Goal: Use online tool/utility: Utilize a website feature to perform a specific function

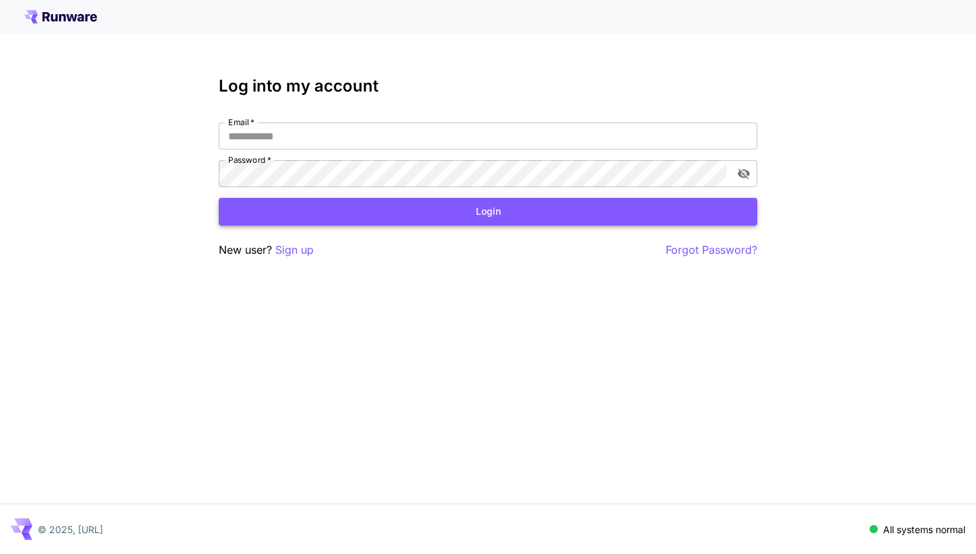
type input "**********"
click at [440, 219] on button "Login" at bounding box center [488, 212] width 538 height 28
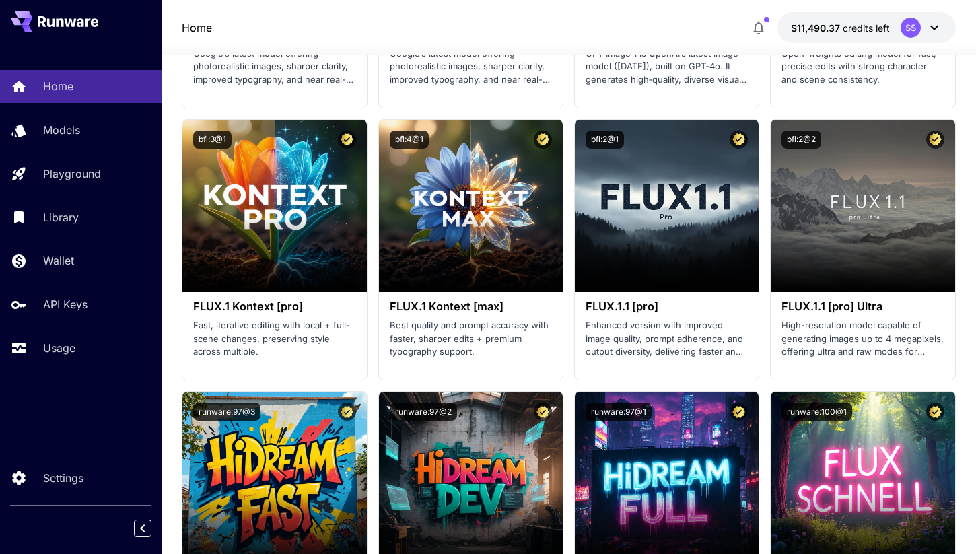
scroll to position [2747, 0]
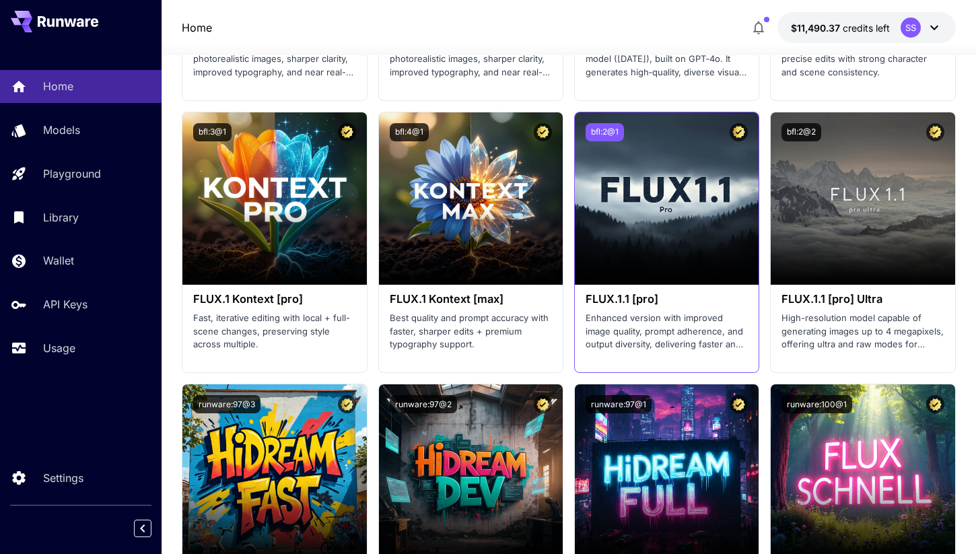
click at [602, 130] on button "bfl:2@1" at bounding box center [604, 132] width 38 height 18
click at [800, 133] on button "bfl:2@2" at bounding box center [801, 132] width 40 height 18
drag, startPoint x: 783, startPoint y: 299, endPoint x: 937, endPoint y: 300, distance: 154.8
click at [937, 300] on h3 "FLUX.1.1 [pro] Ultra" at bounding box center [862, 299] width 162 height 13
copy h3 "FLUX.1.1 [pro] Ultra"
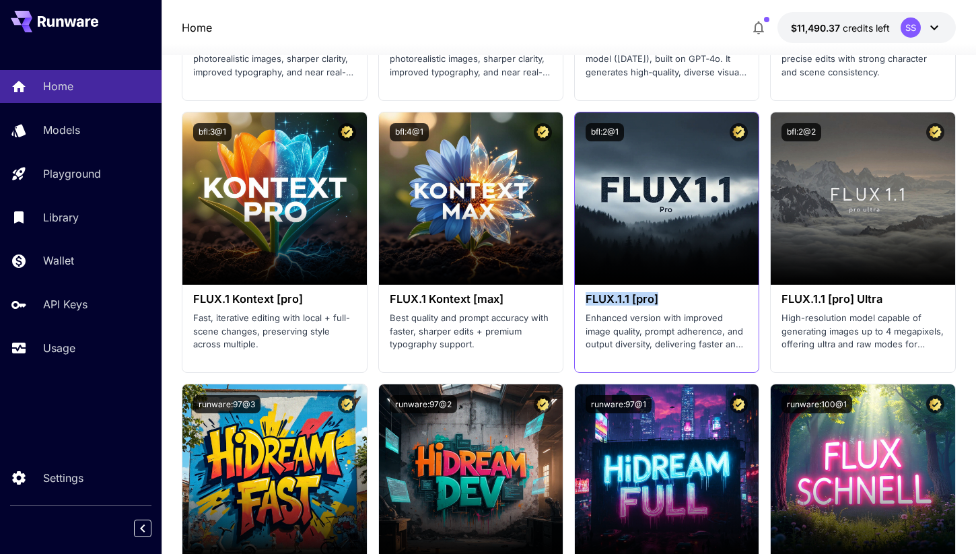
drag, startPoint x: 586, startPoint y: 299, endPoint x: 692, endPoint y: 299, distance: 105.6
click at [692, 299] on h3 "FLUX.1.1 [pro]" at bounding box center [666, 299] width 162 height 13
copy h3 "FLUX.1.1 [pro]"
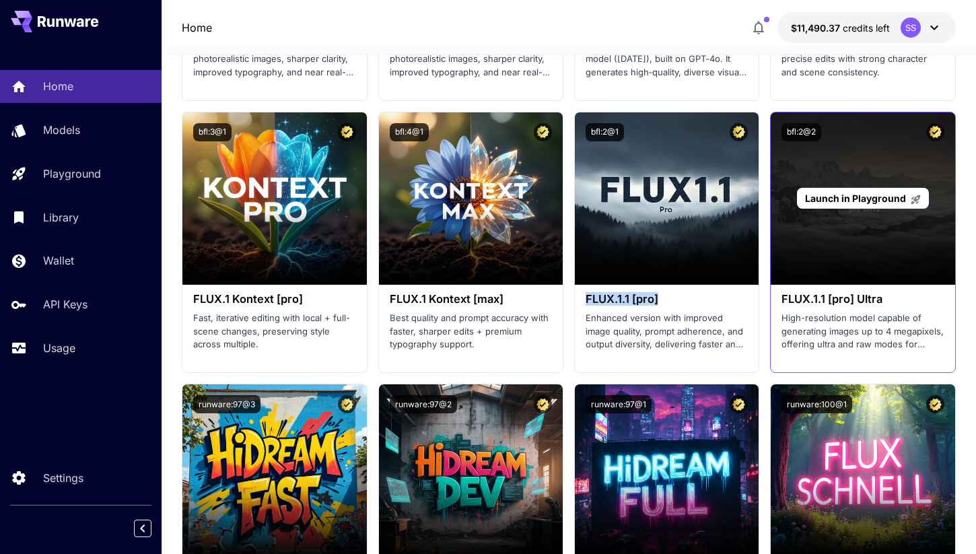
click at [872, 195] on span "Launch in Playground" at bounding box center [855, 197] width 101 height 11
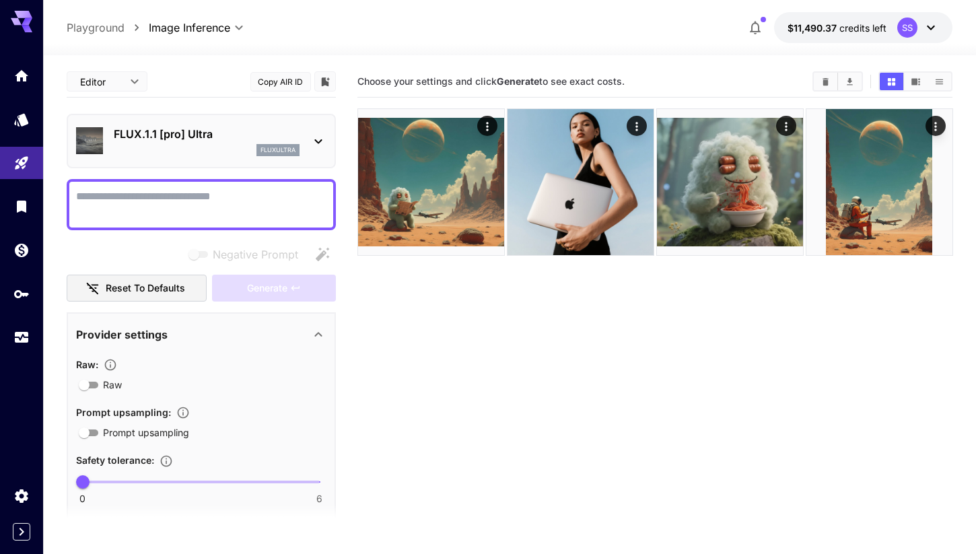
click at [142, 481] on span at bounding box center [201, 481] width 237 height 3
type input "*"
drag, startPoint x: 106, startPoint y: 476, endPoint x: 374, endPoint y: 492, distance: 269.0
click at [374, 492] on main "**********" at bounding box center [510, 348] width 886 height 565
click at [281, 210] on textarea "Negative Prompt" at bounding box center [201, 204] width 250 height 32
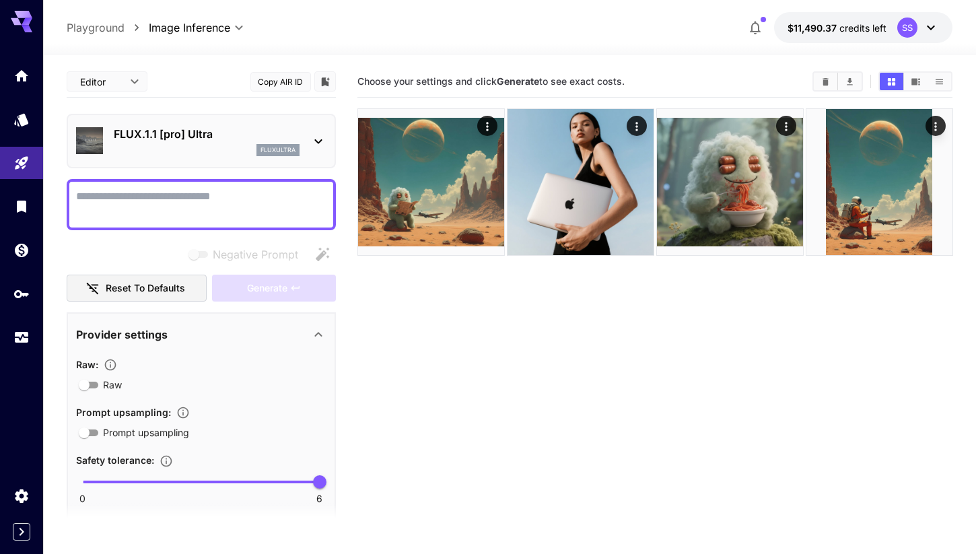
click at [188, 196] on textarea "Negative Prompt" at bounding box center [201, 204] width 250 height 32
paste textarea "**********"
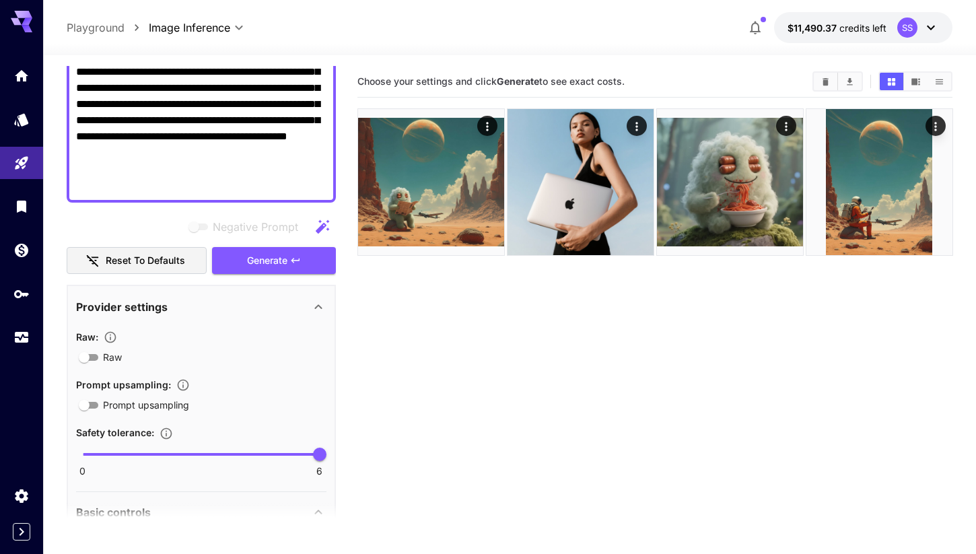
scroll to position [308, 0]
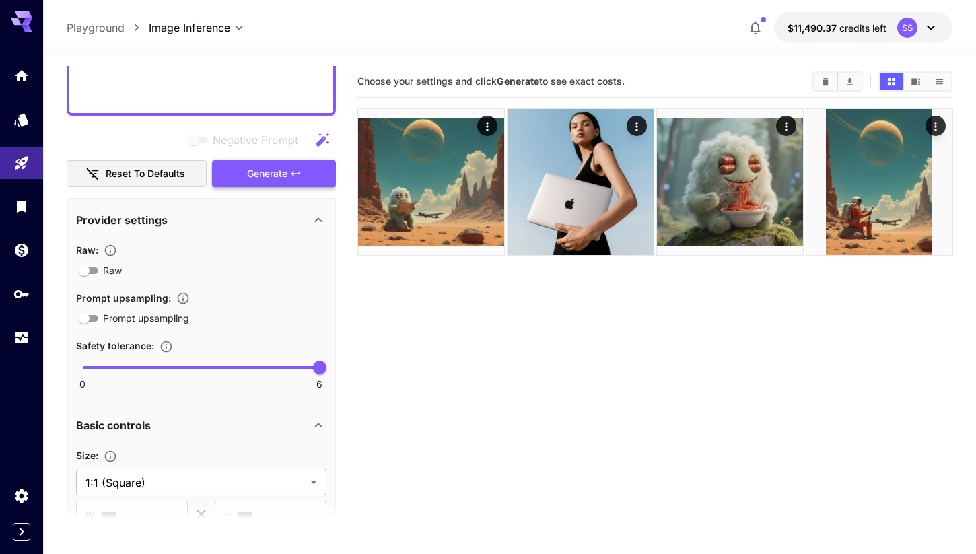
type textarea "**********"
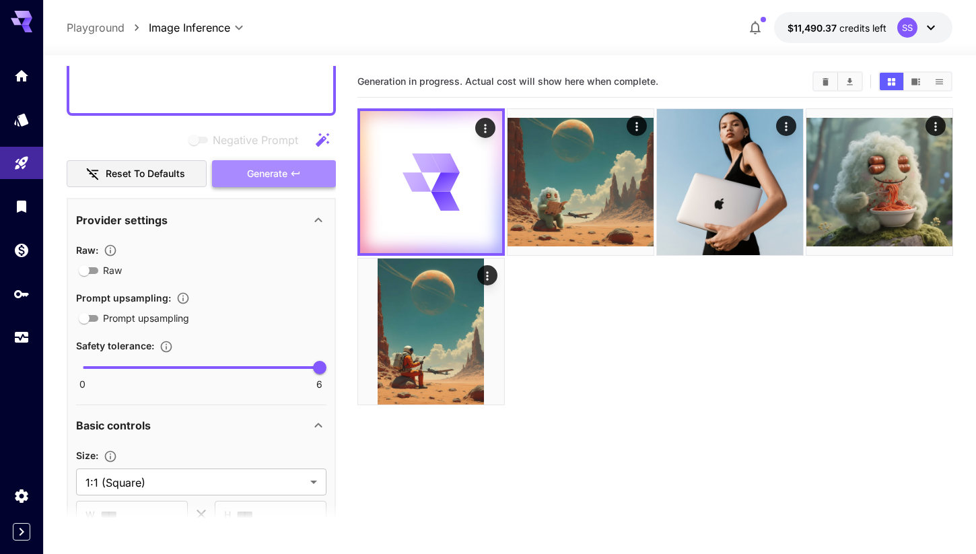
click at [282, 178] on span "Generate" at bounding box center [267, 174] width 40 height 17
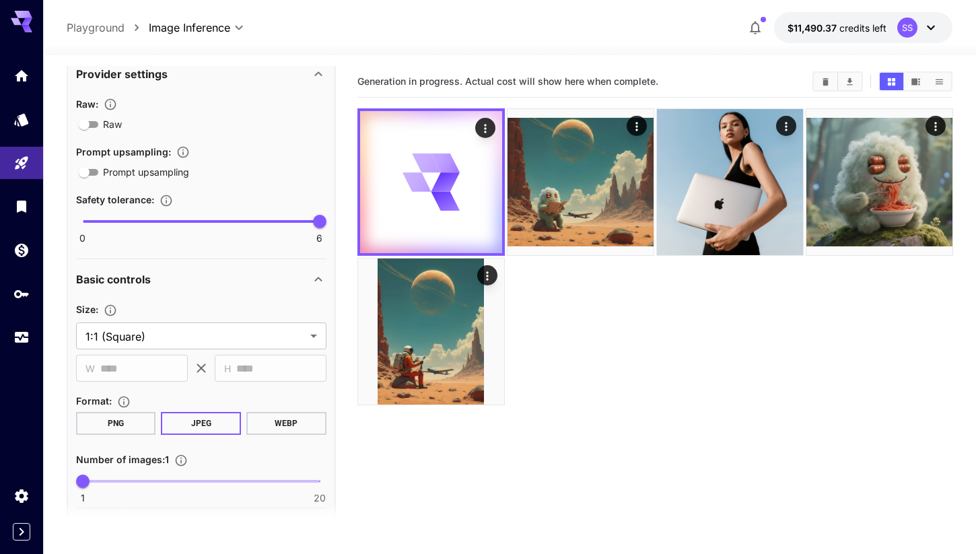
scroll to position [534, 0]
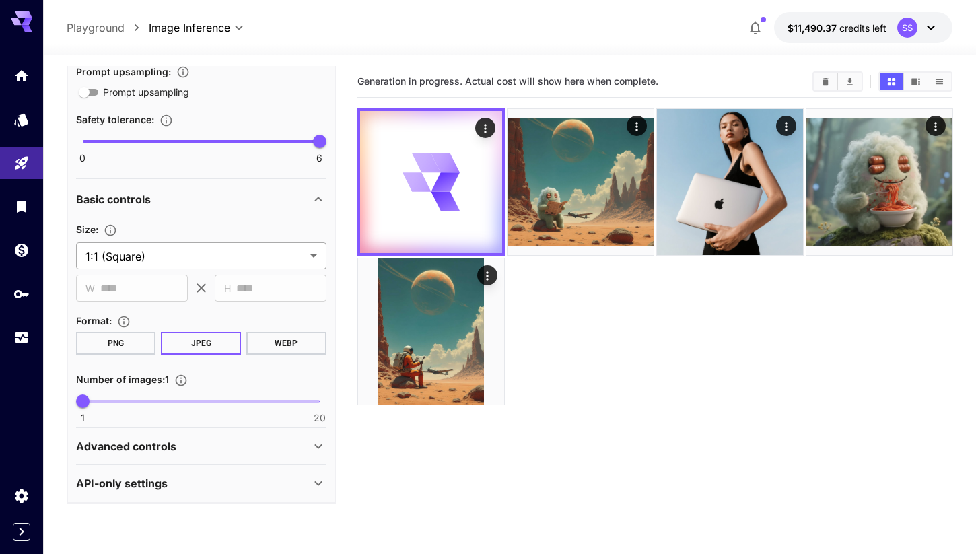
click at [225, 256] on body "**********" at bounding box center [488, 330] width 976 height 660
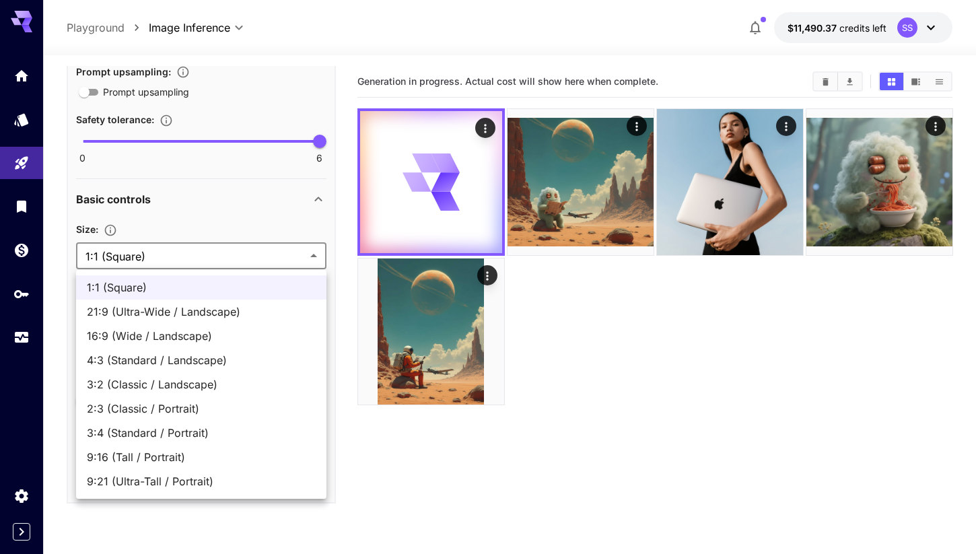
click at [562, 384] on div at bounding box center [488, 277] width 976 height 554
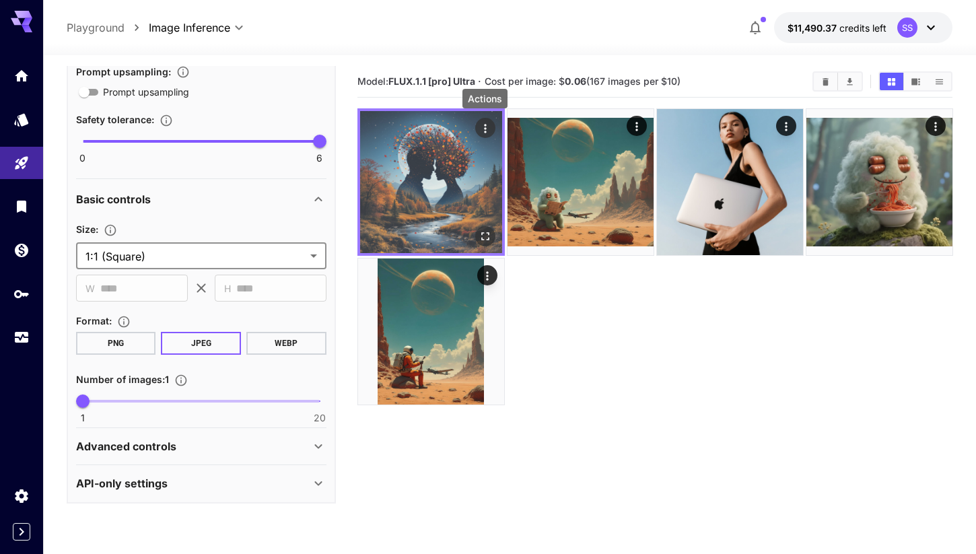
click at [482, 123] on icon "Actions" at bounding box center [484, 128] width 13 height 13
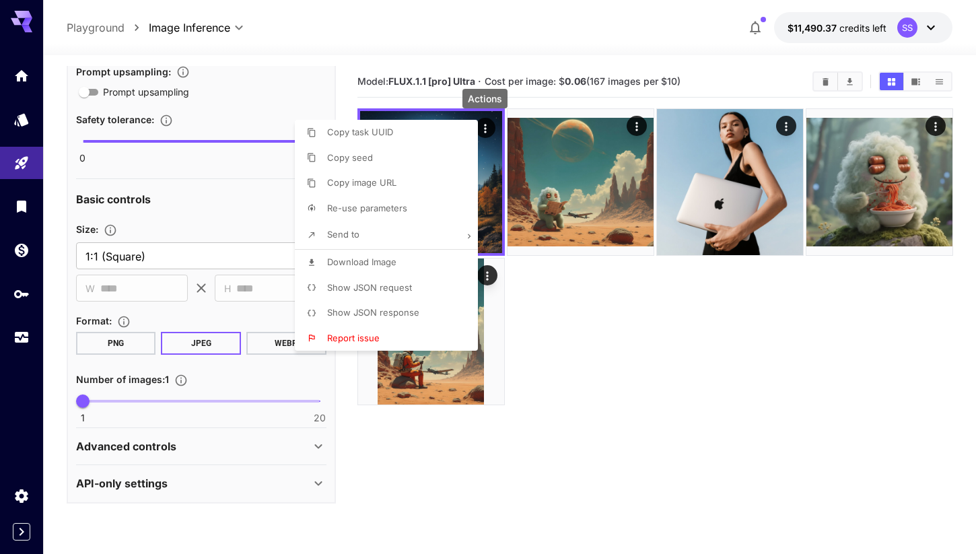
click at [388, 285] on span "Show JSON request" at bounding box center [369, 287] width 85 height 11
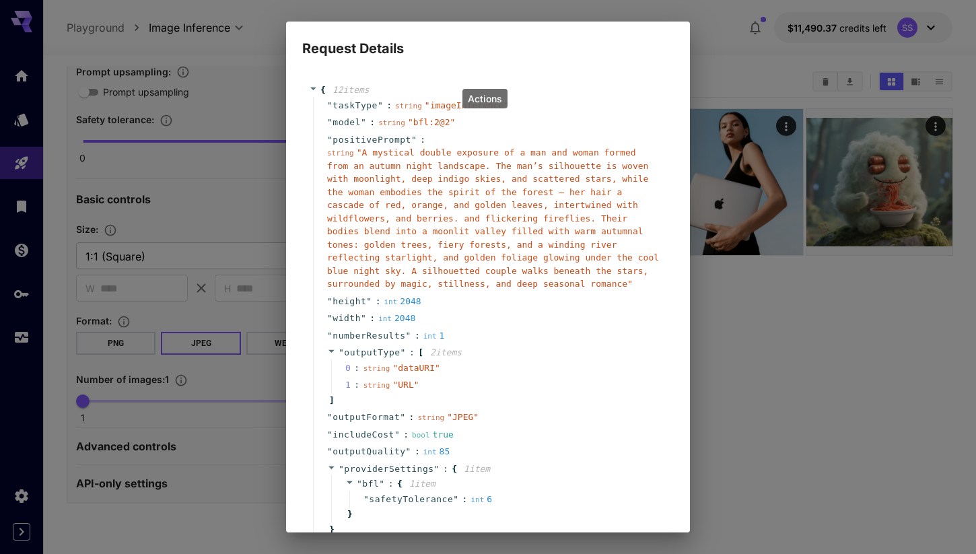
scroll to position [116, 0]
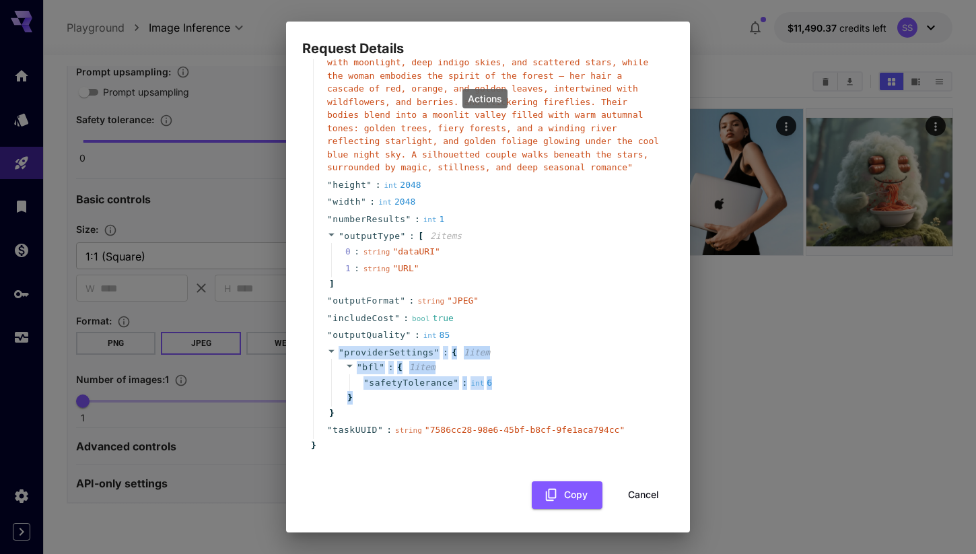
drag, startPoint x: 336, startPoint y: 349, endPoint x: 355, endPoint y: 396, distance: 50.5
click at [355, 396] on div "" providerSettings " : { 1 item " bfl " : { 1 item " safetyTolerance " : int 6 …" at bounding box center [490, 383] width 354 height 78
copy div "" providerSettings " : { 1 item " bfl " : { 1 item " safetyTolerance " : int 6 }"
click at [713, 83] on div "Request Details { 12 item s " taskType " : string " imageInference " " model " …" at bounding box center [488, 277] width 976 height 554
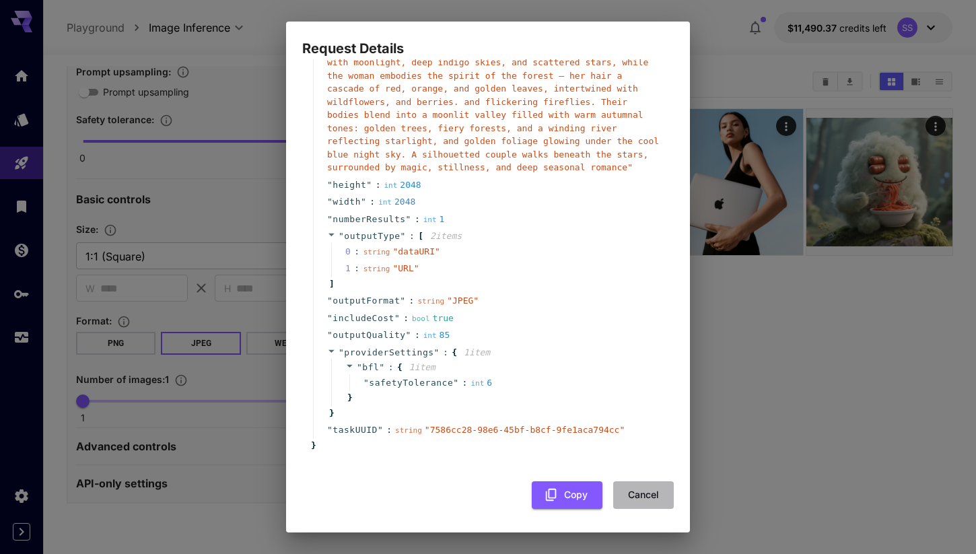
click at [651, 501] on button "Cancel" at bounding box center [643, 495] width 61 height 28
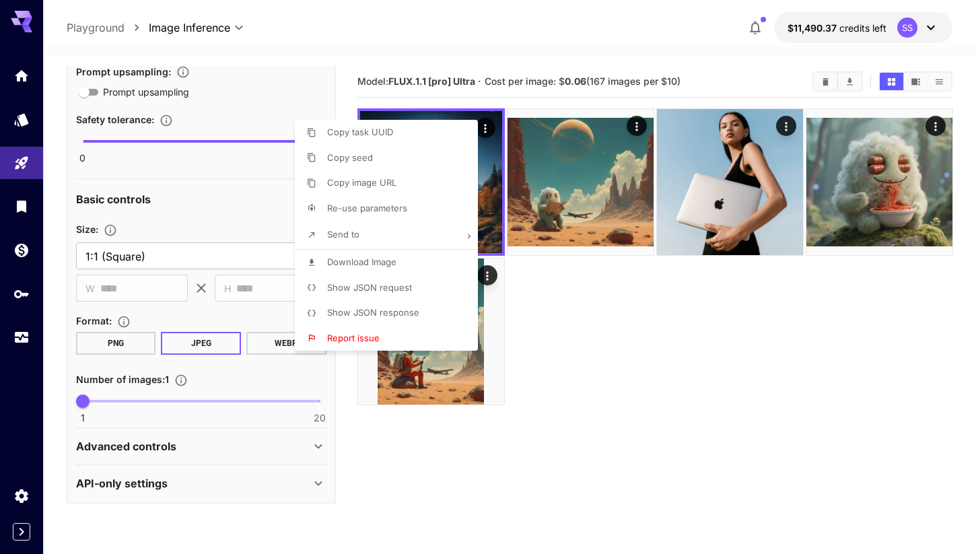
click at [482, 77] on div at bounding box center [488, 277] width 976 height 554
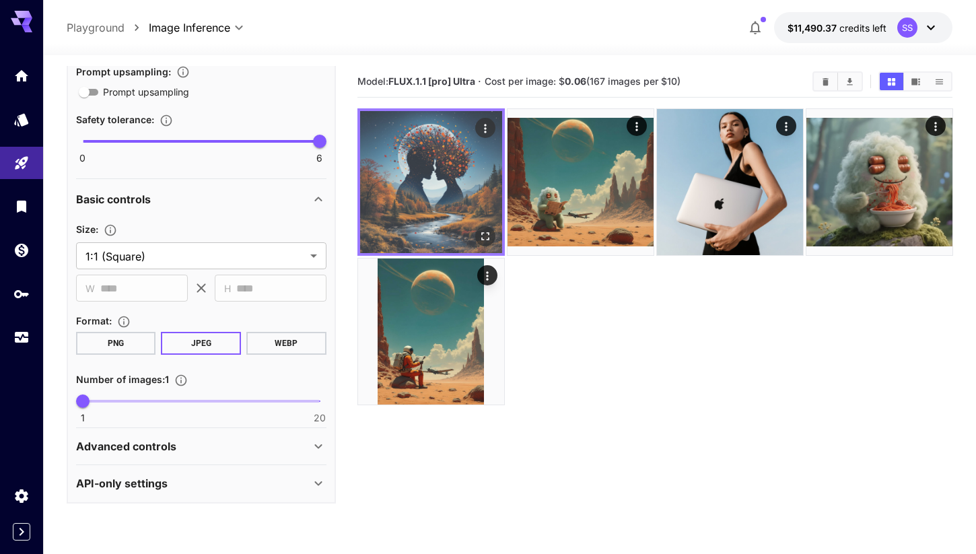
click at [468, 176] on img at bounding box center [431, 182] width 142 height 142
click at [486, 232] on icon "Open in fullscreen" at bounding box center [485, 236] width 8 height 8
